Goal: Register for event/course

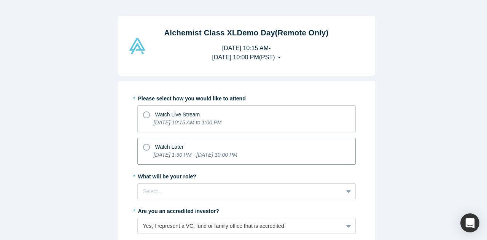
click at [144, 145] on icon at bounding box center [146, 147] width 7 height 7
click at [0, 0] on input "Watch Later [DATE] 1:30 PM - [DATE] 10:00 PM" at bounding box center [0, 0] width 0 height 0
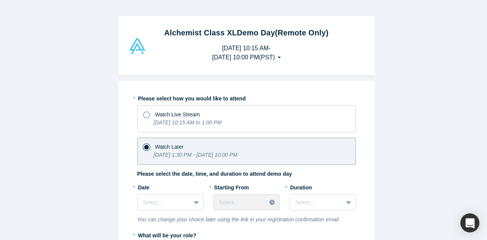
click at [75, 154] on div "Alchemist Class XL Demo Day (Remote Only) [DATE] 10:15 AM - [DATE] 10:00 PM ( P…" at bounding box center [246, 123] width 493 height 246
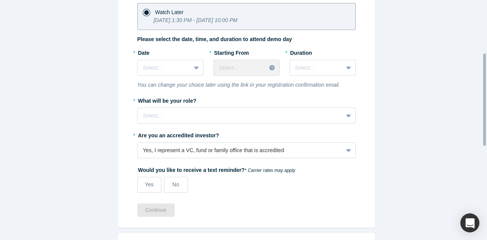
scroll to position [137, 0]
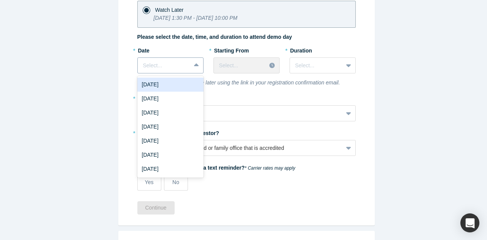
click at [183, 71] on div "Select..." at bounding box center [170, 65] width 66 height 16
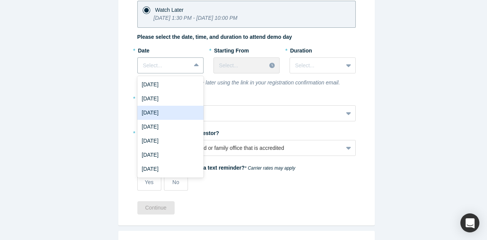
click at [183, 110] on div "[DATE]" at bounding box center [170, 113] width 66 height 14
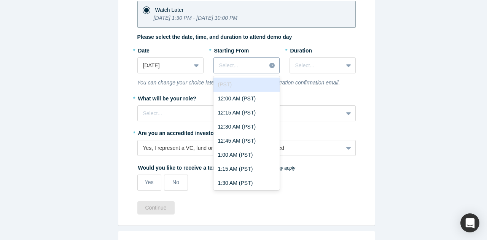
click at [269, 65] on icon at bounding box center [271, 65] width 5 height 5
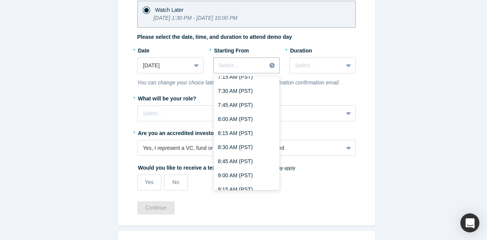
scroll to position [437, 0]
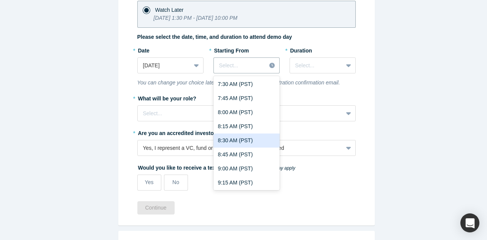
click at [247, 140] on div "8:30 AM (PST)" at bounding box center [247, 141] width 66 height 14
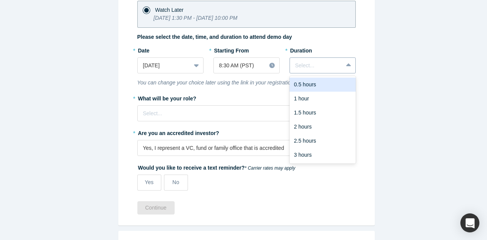
click at [339, 64] on div "Select..." at bounding box center [316, 65] width 53 height 13
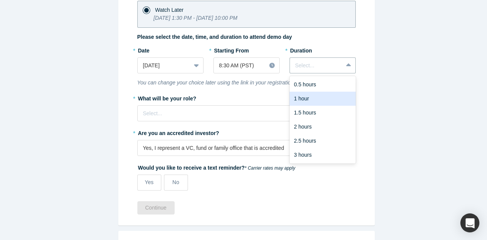
click at [336, 96] on div "1 hour" at bounding box center [323, 99] width 66 height 14
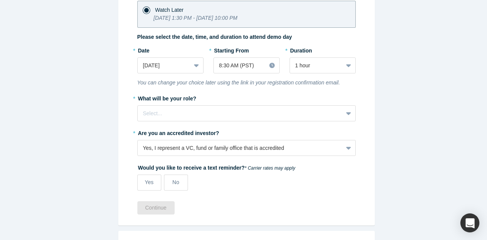
click at [363, 80] on div "* Please select how you would like to attend Watch Live Stream [DATE] 10:15 AM …" at bounding box center [246, 85] width 257 height 282
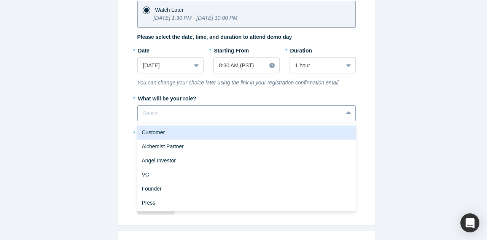
click at [317, 109] on div at bounding box center [240, 114] width 194 height 10
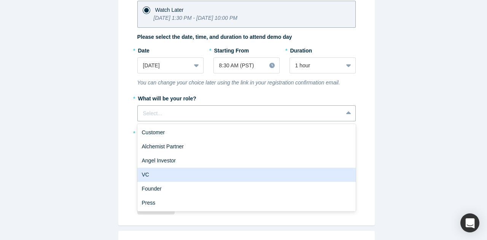
click at [277, 175] on div "VC" at bounding box center [246, 175] width 218 height 14
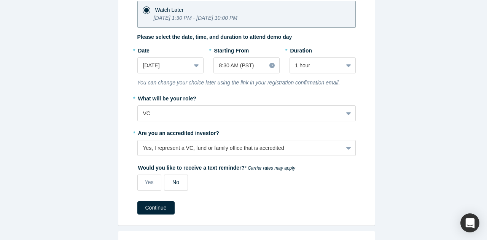
click at [164, 184] on label "No" at bounding box center [176, 183] width 24 height 16
click at [0, 0] on input "No" at bounding box center [0, 0] width 0 height 0
click at [147, 208] on button "Continue" at bounding box center [155, 207] width 37 height 13
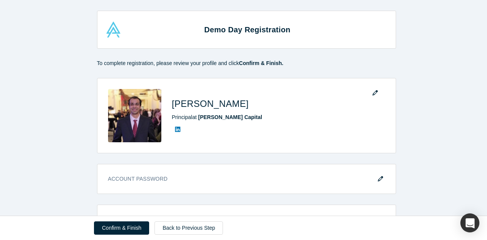
click at [48, 85] on div "Demo Day Registration To complete registration, please review your profile and …" at bounding box center [246, 111] width 493 height 222
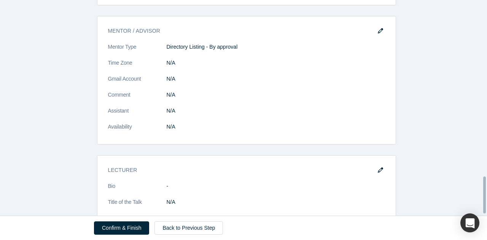
scroll to position [1047, 0]
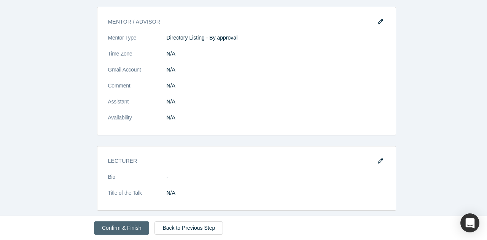
click at [128, 231] on button "Confirm & Finish" at bounding box center [121, 228] width 55 height 13
